Goal: Find specific fact

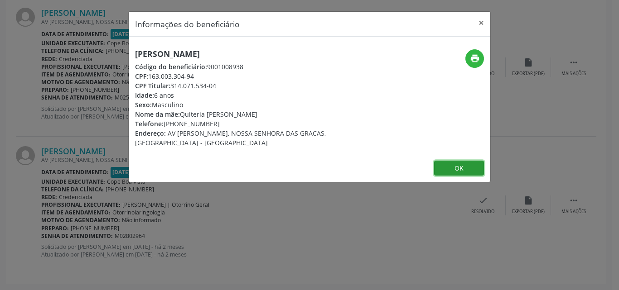
click at [448, 168] on button "OK" at bounding box center [459, 168] width 50 height 15
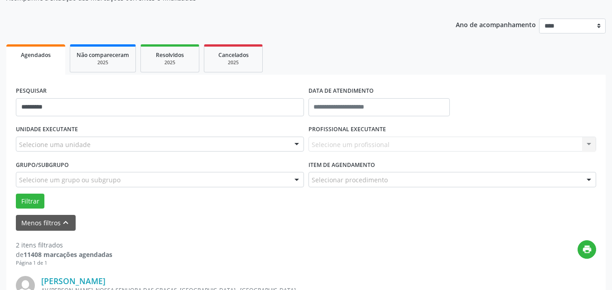
scroll to position [43, 0]
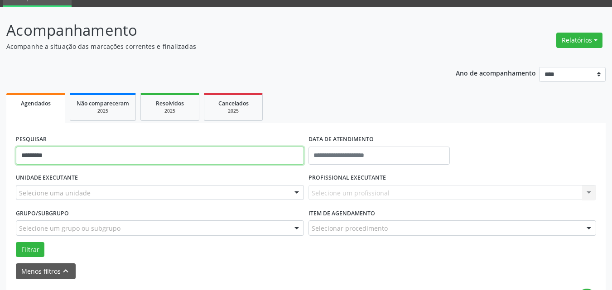
click at [76, 159] on input "*********" at bounding box center [160, 156] width 288 height 18
click at [75, 159] on input "*********" at bounding box center [160, 156] width 288 height 18
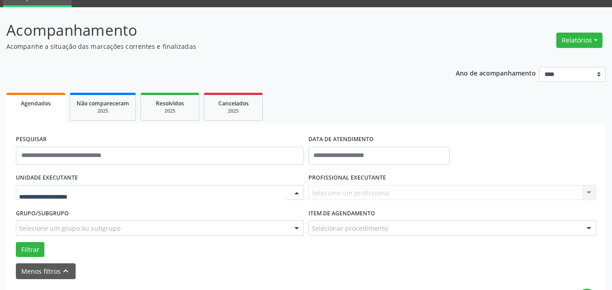
click at [93, 196] on div at bounding box center [160, 192] width 288 height 15
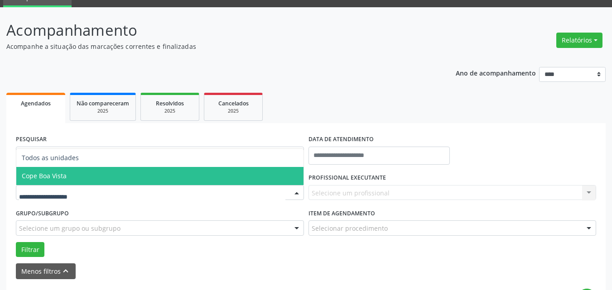
click at [70, 180] on span "Cope Boa Vista" at bounding box center [159, 176] width 287 height 18
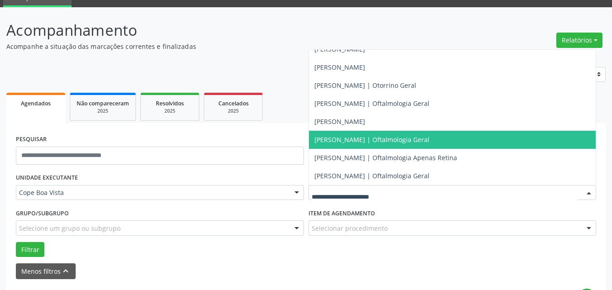
scroll to position [226, 0]
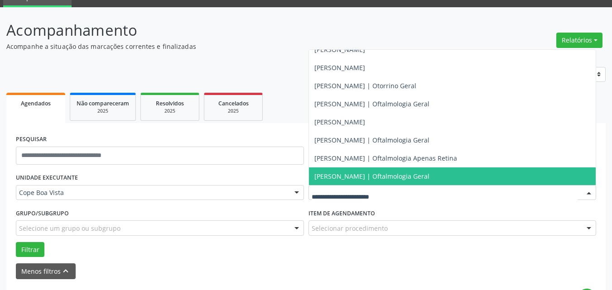
click at [332, 174] on span "[PERSON_NAME] | Oftalmologia Geral" at bounding box center [371, 176] width 115 height 9
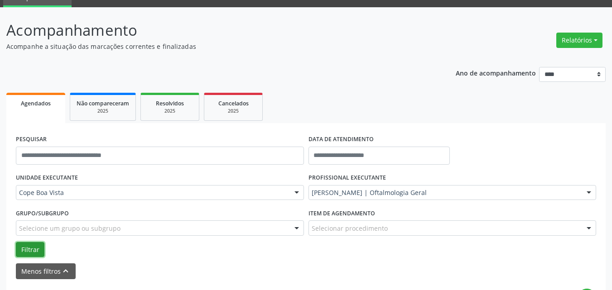
click at [33, 252] on button "Filtrar" at bounding box center [30, 249] width 29 height 15
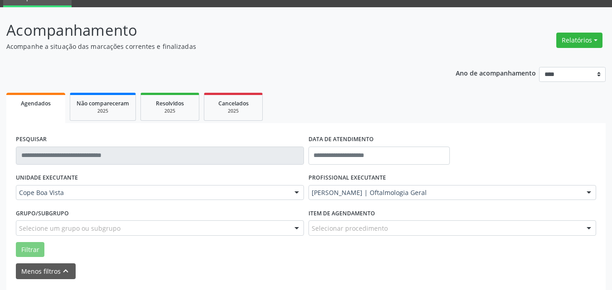
click at [392, 144] on div "DATA DE ATENDIMENTO" at bounding box center [379, 140] width 142 height 14
click at [391, 159] on input "text" at bounding box center [379, 156] width 142 height 18
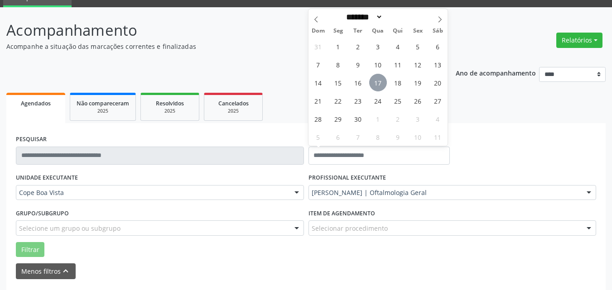
click at [378, 82] on span "17" at bounding box center [378, 83] width 18 height 18
type input "**********"
click at [382, 83] on span "17" at bounding box center [378, 83] width 18 height 18
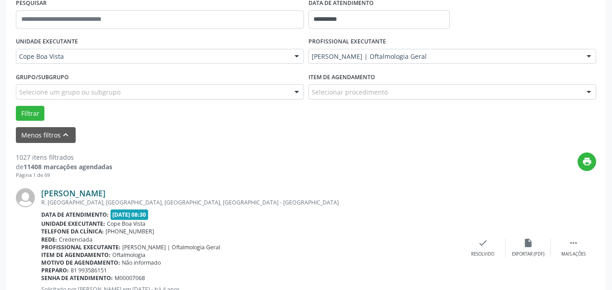
scroll to position [196, 0]
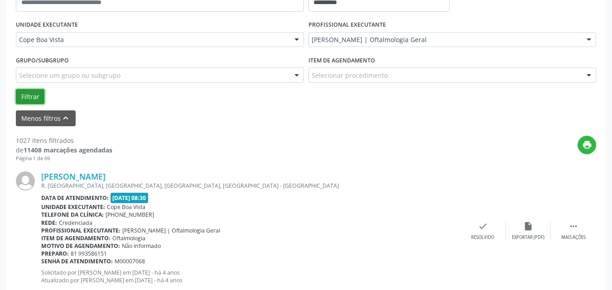
click at [43, 99] on button "Filtrar" at bounding box center [30, 96] width 29 height 15
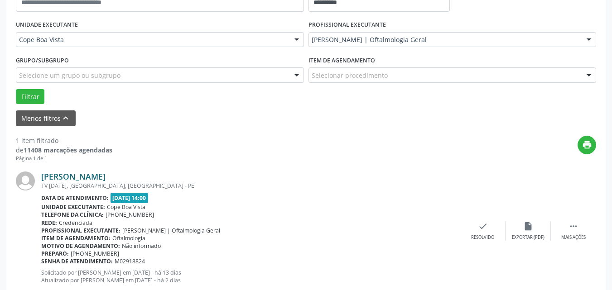
click at [86, 179] on link "[PERSON_NAME]" at bounding box center [73, 177] width 64 height 10
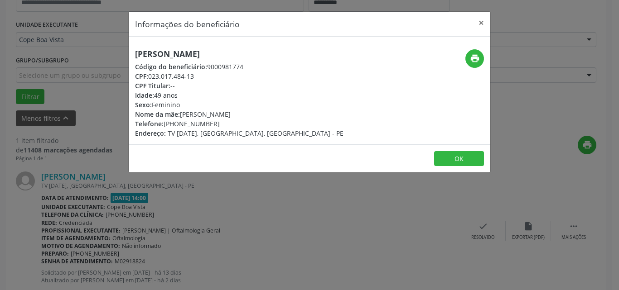
drag, startPoint x: 150, startPoint y: 80, endPoint x: 202, endPoint y: 75, distance: 52.3
click at [202, 75] on div "CPF: 023.017.484-13" at bounding box center [239, 77] width 208 height 10
copy div "023.017.484-13"
